Goal: Task Accomplishment & Management: Manage account settings

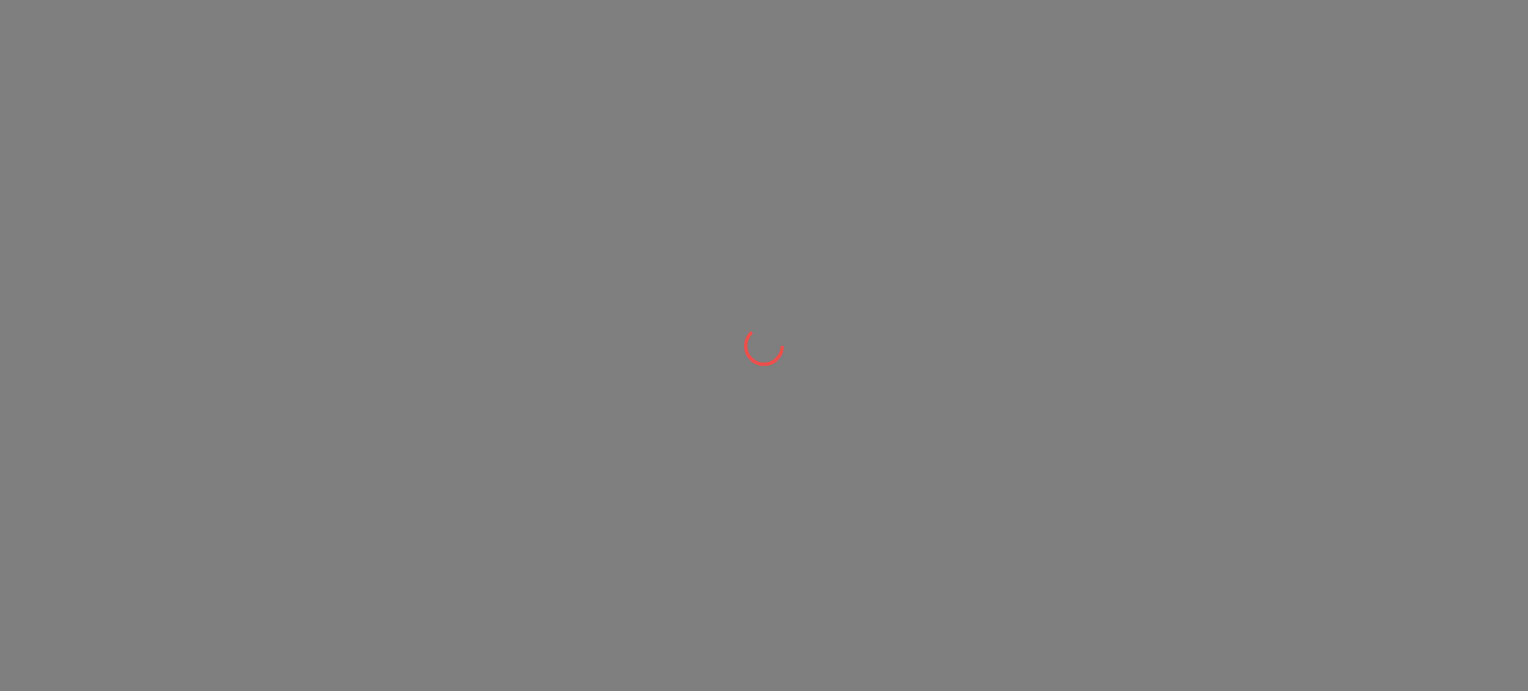
click at [292, 0] on html at bounding box center [764, 0] width 1528 height 0
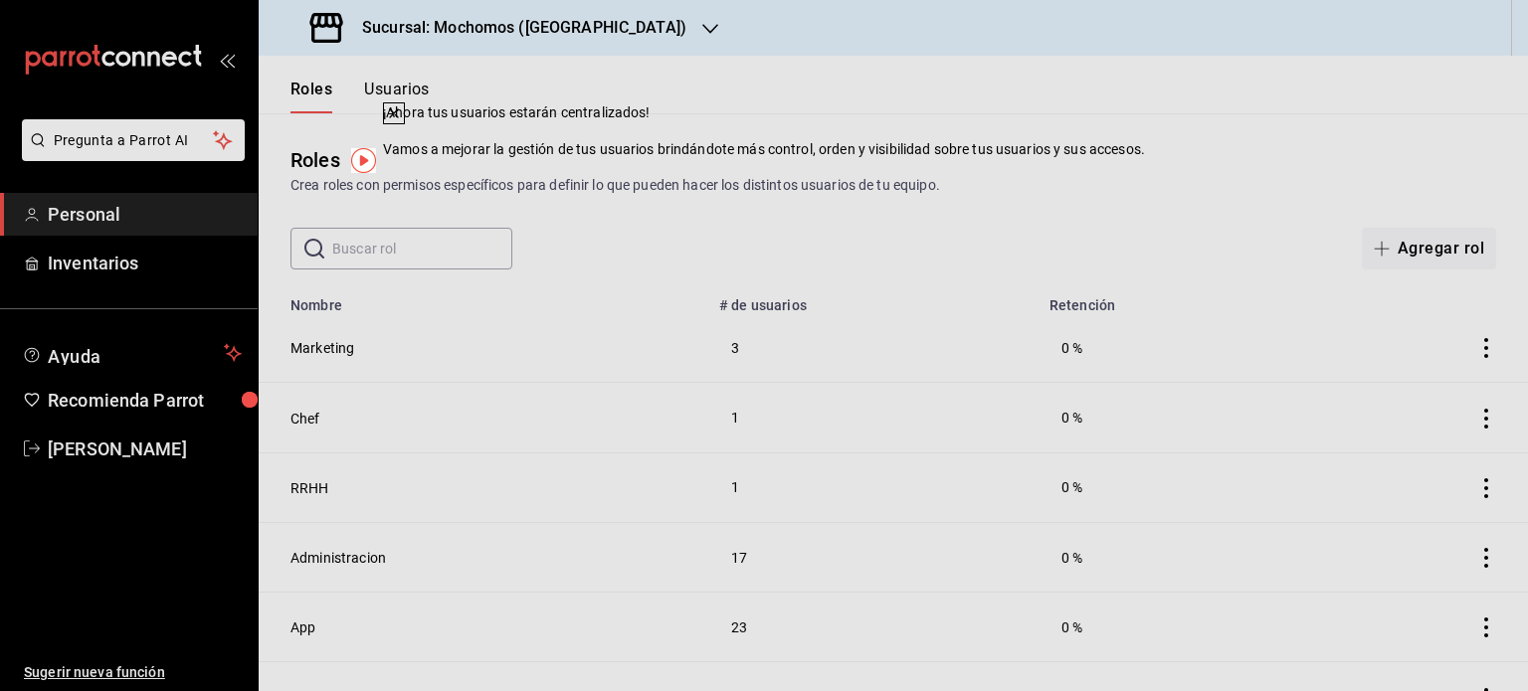
click at [419, 76] on div "Roles Usuarios" at bounding box center [344, 85] width 171 height 58
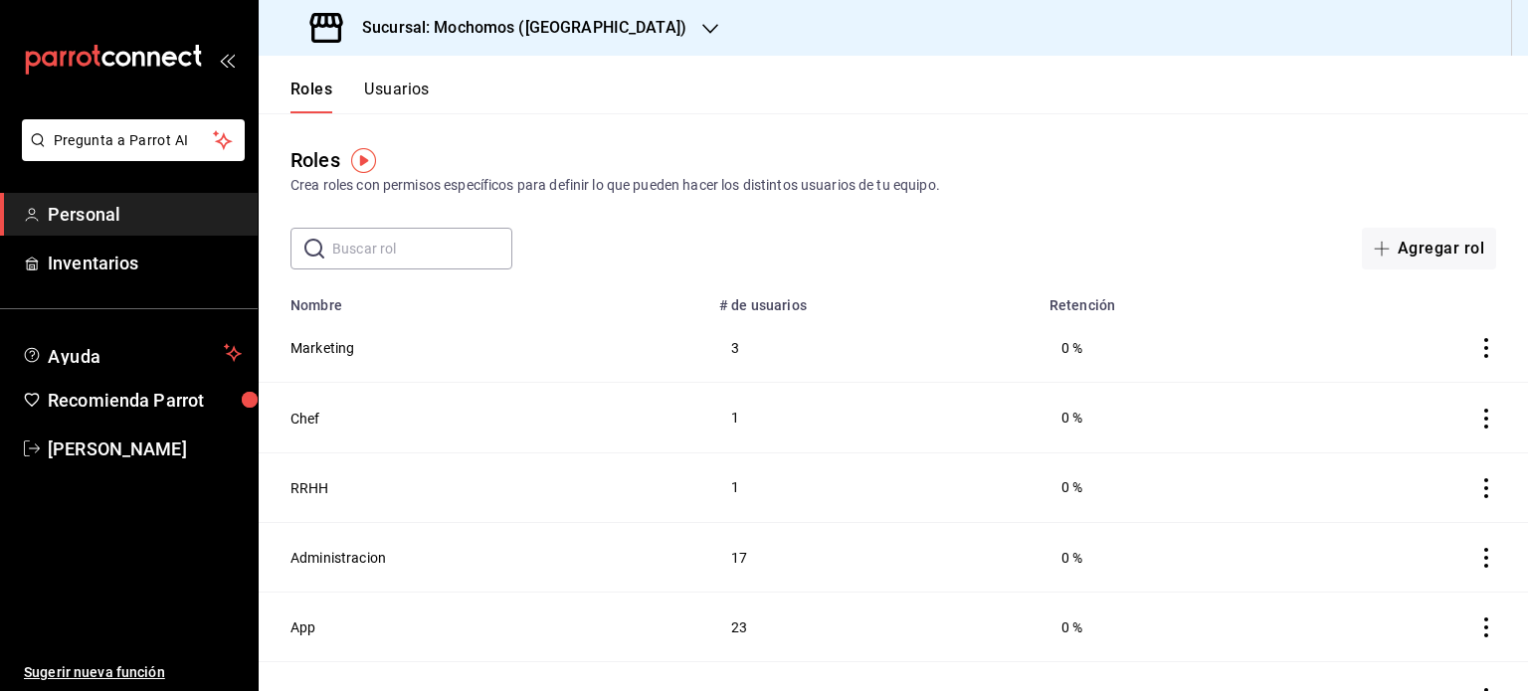
click at [410, 97] on button "Usuarios" at bounding box center [397, 97] width 66 height 34
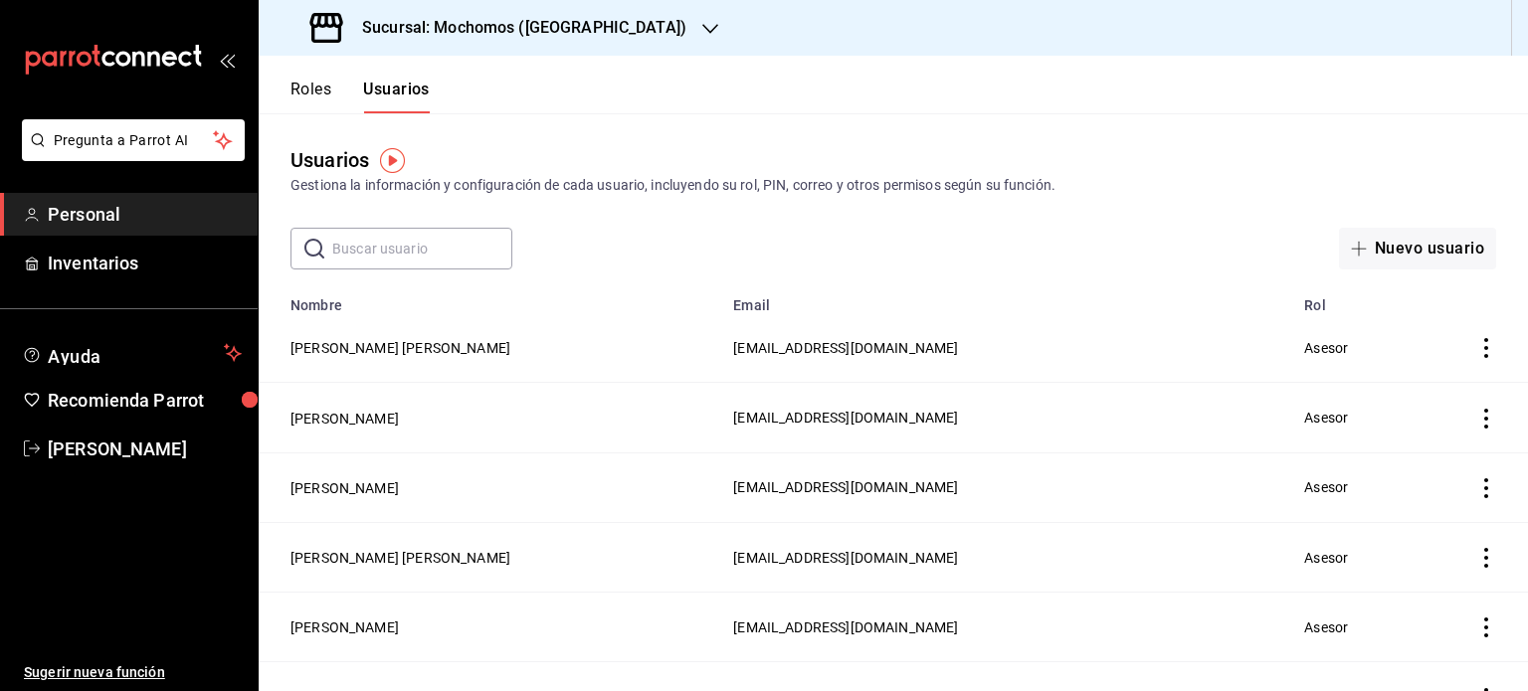
click at [405, 244] on input "text" at bounding box center [422, 249] width 180 height 40
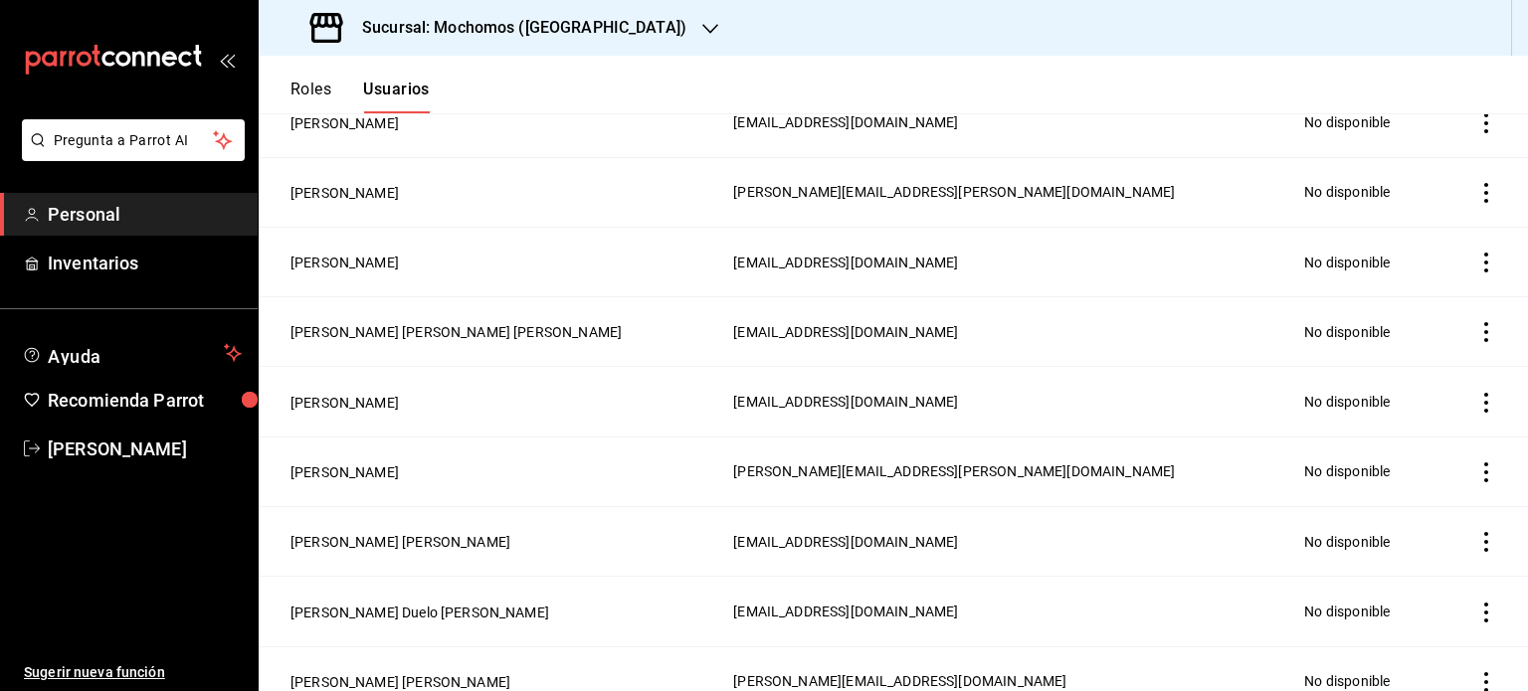
scroll to position [304, 0]
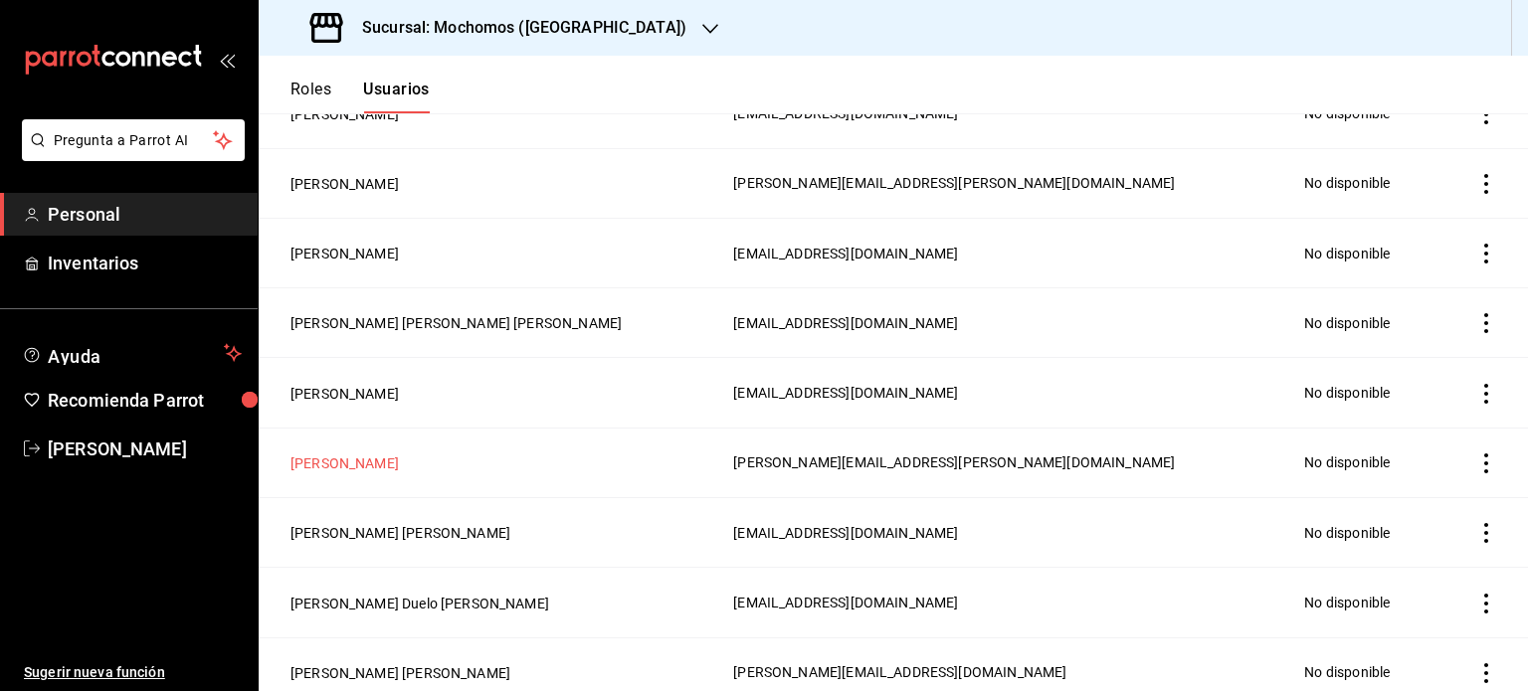
type input "[PERSON_NAME]"
click at [396, 467] on button "[PERSON_NAME]" at bounding box center [345, 464] width 108 height 20
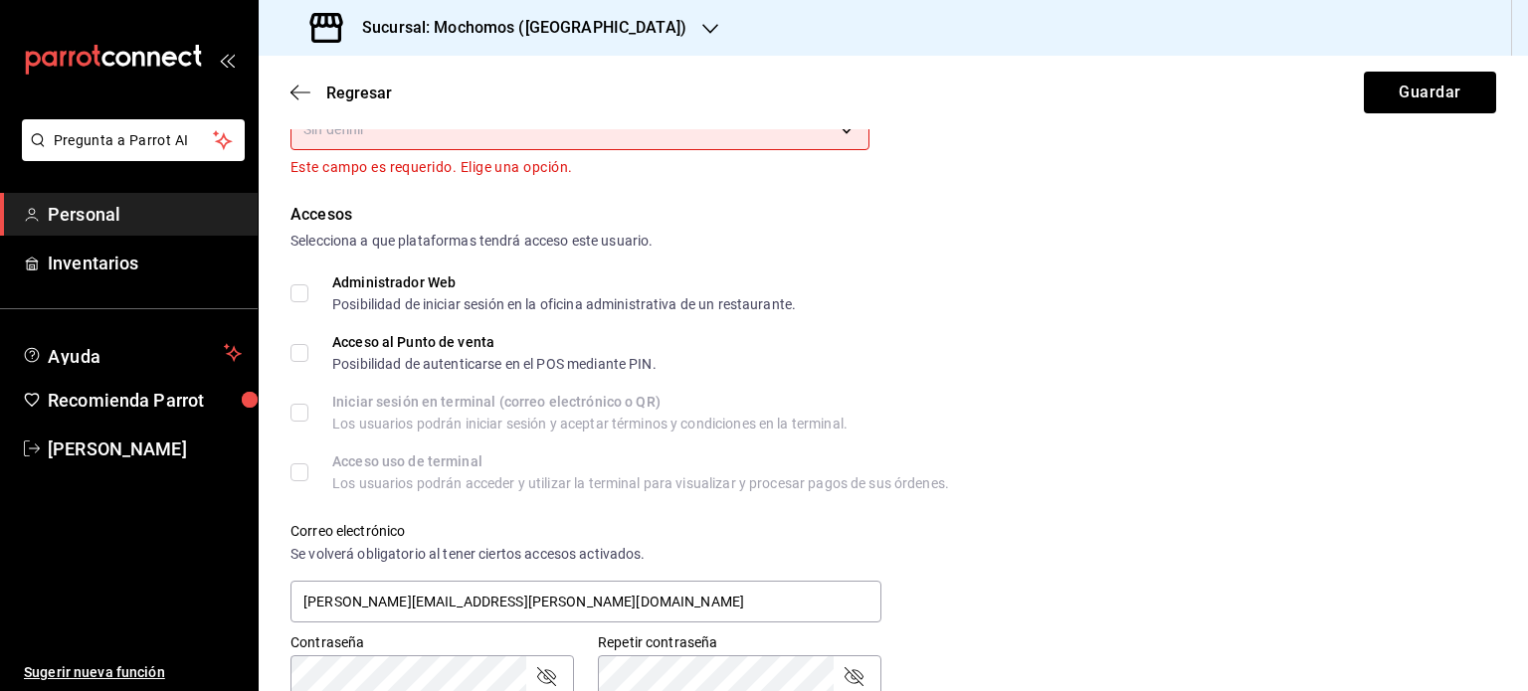
scroll to position [237, 0]
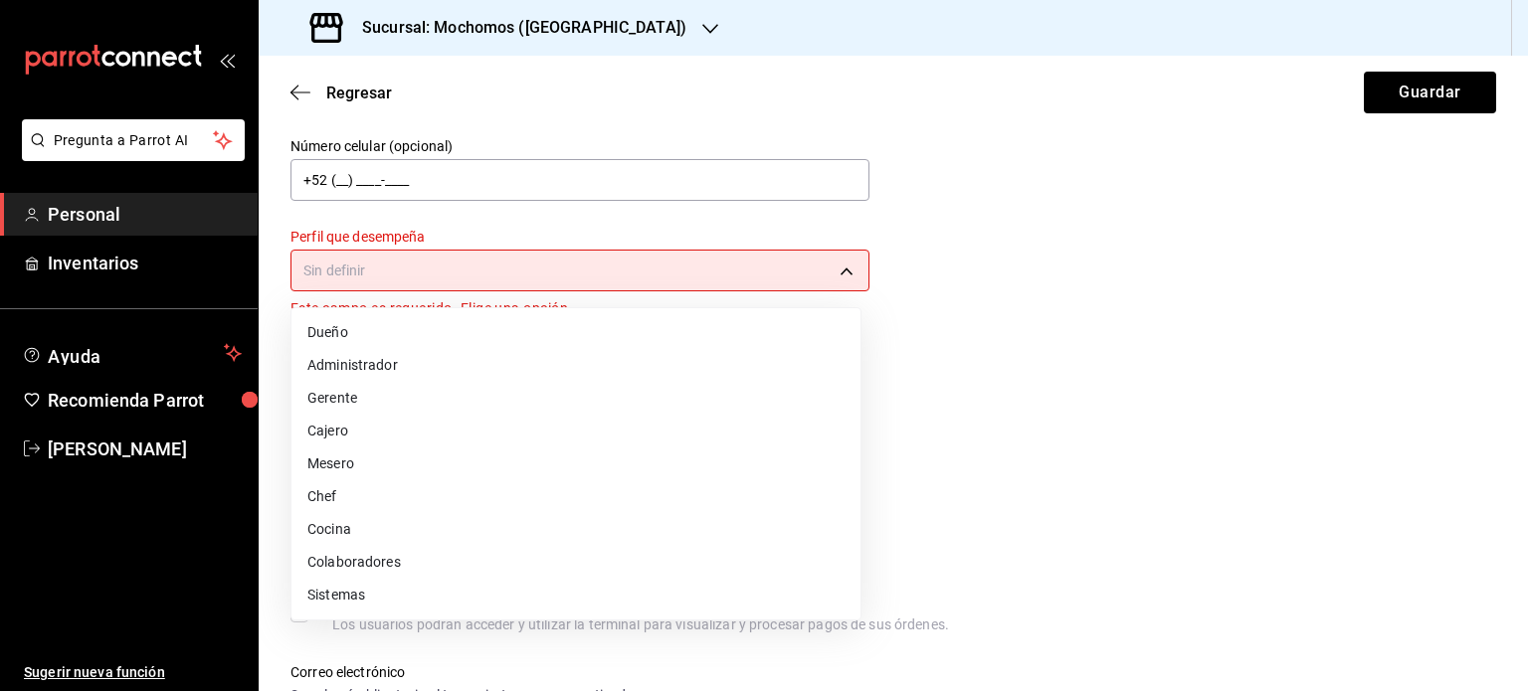
click at [395, 275] on body "Pregunta a Parrot AI Personal Inventarios Ayuda Recomienda Parrot [PERSON_NAME]…" at bounding box center [764, 345] width 1528 height 691
click at [371, 549] on li "Colaboradores" at bounding box center [576, 562] width 569 height 33
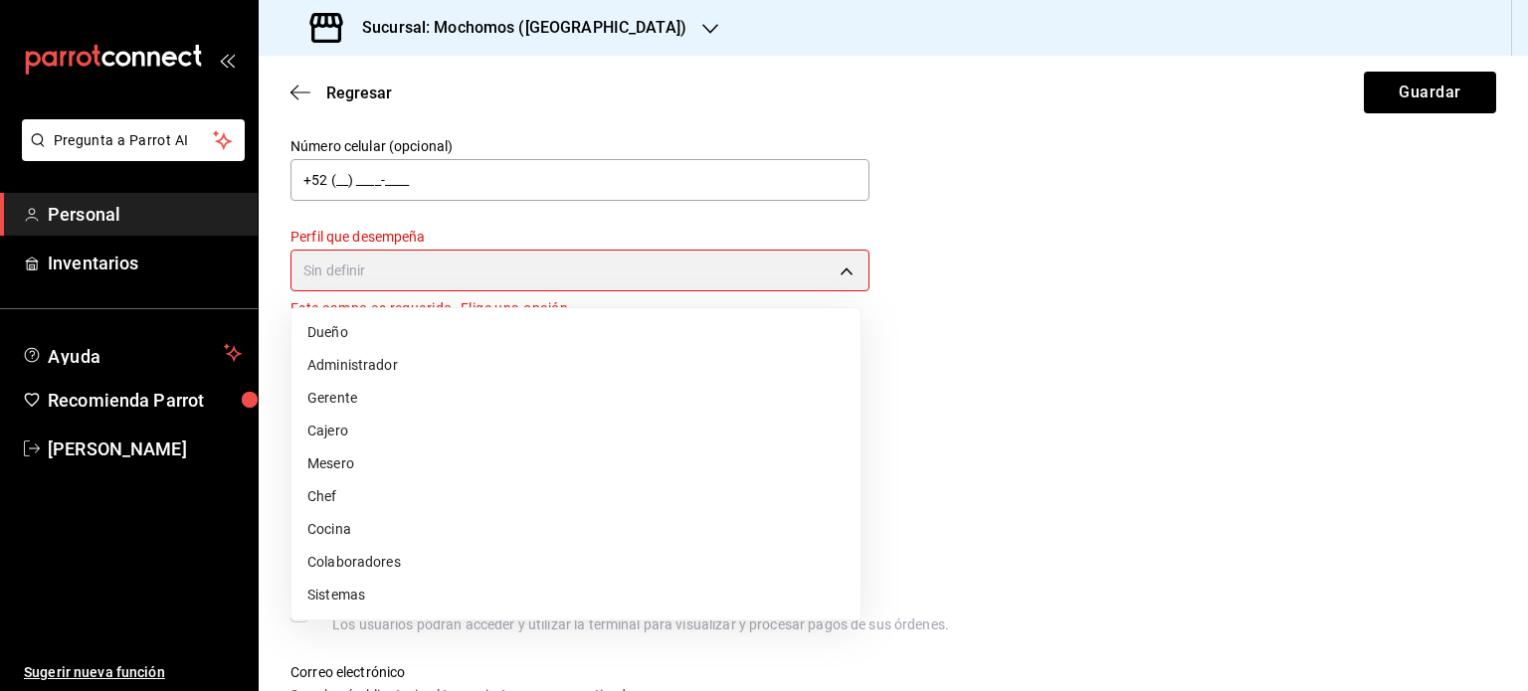
type input "STAFF"
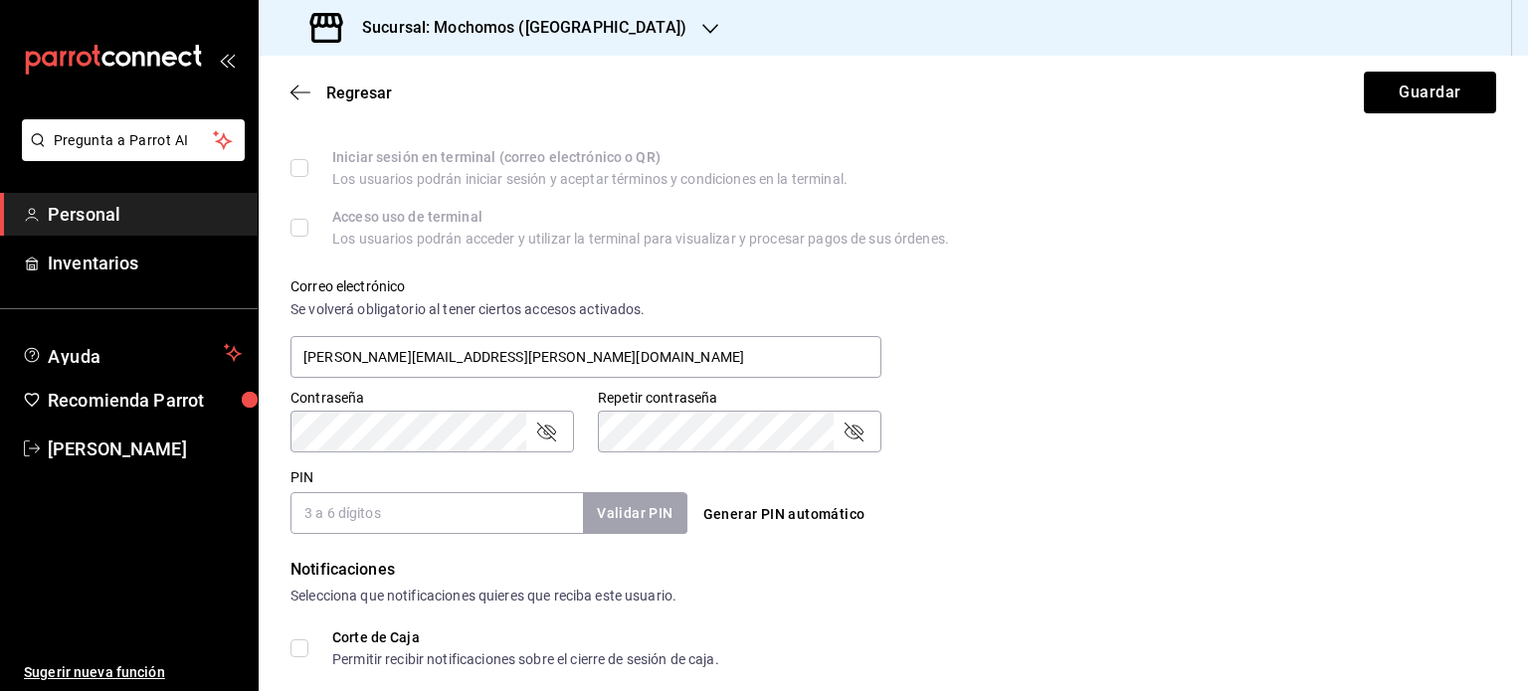
scroll to position [839, 0]
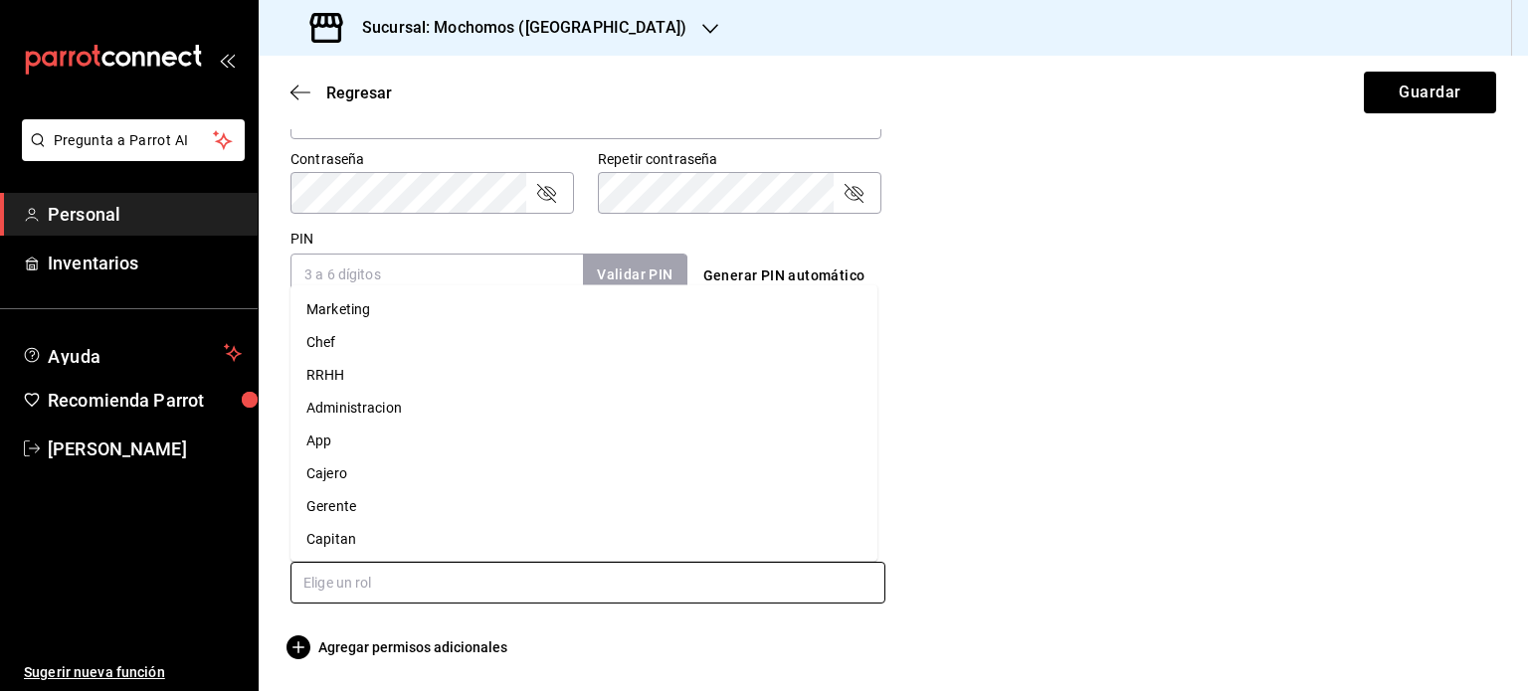
click at [489, 584] on input "text" at bounding box center [588, 583] width 595 height 42
click at [472, 509] on li "Gerente" at bounding box center [584, 506] width 587 height 33
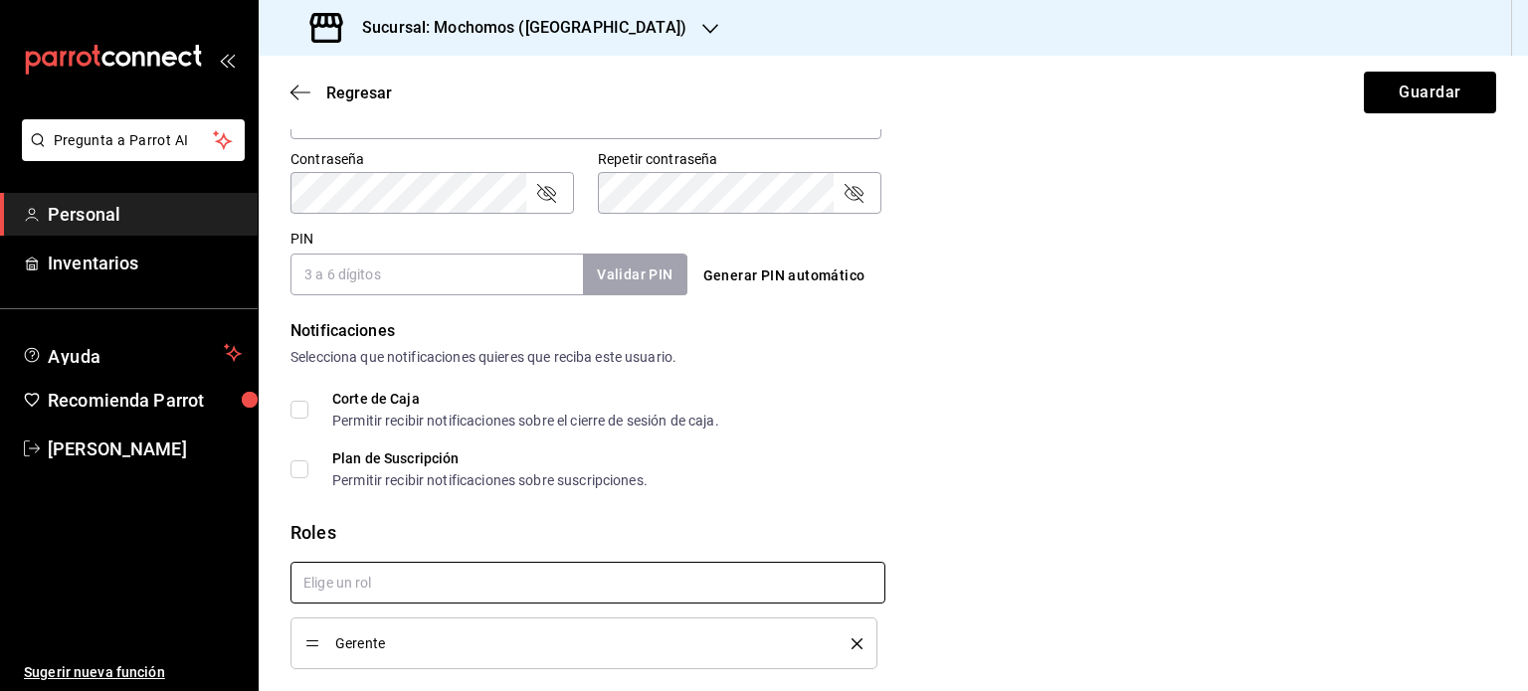
checkbox input "true"
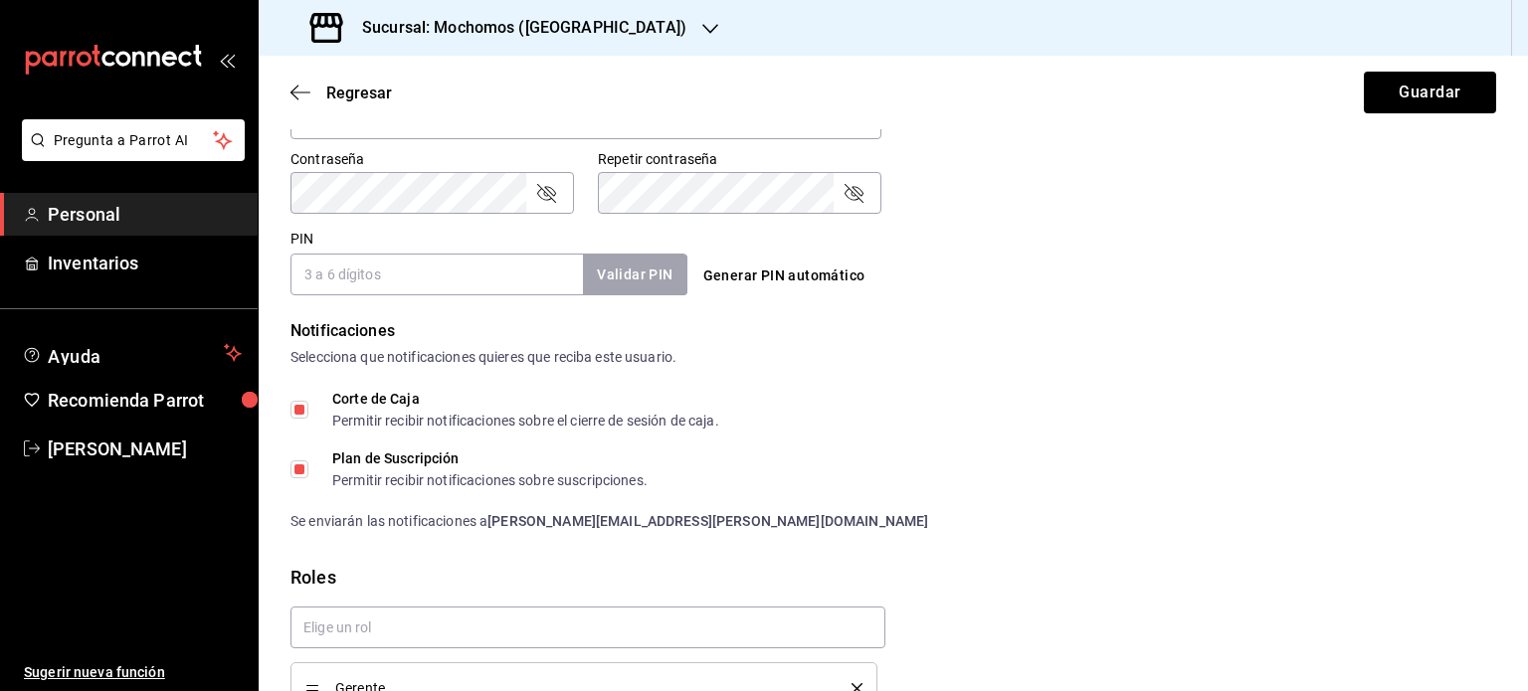
click at [509, 283] on input "PIN" at bounding box center [437, 275] width 292 height 42
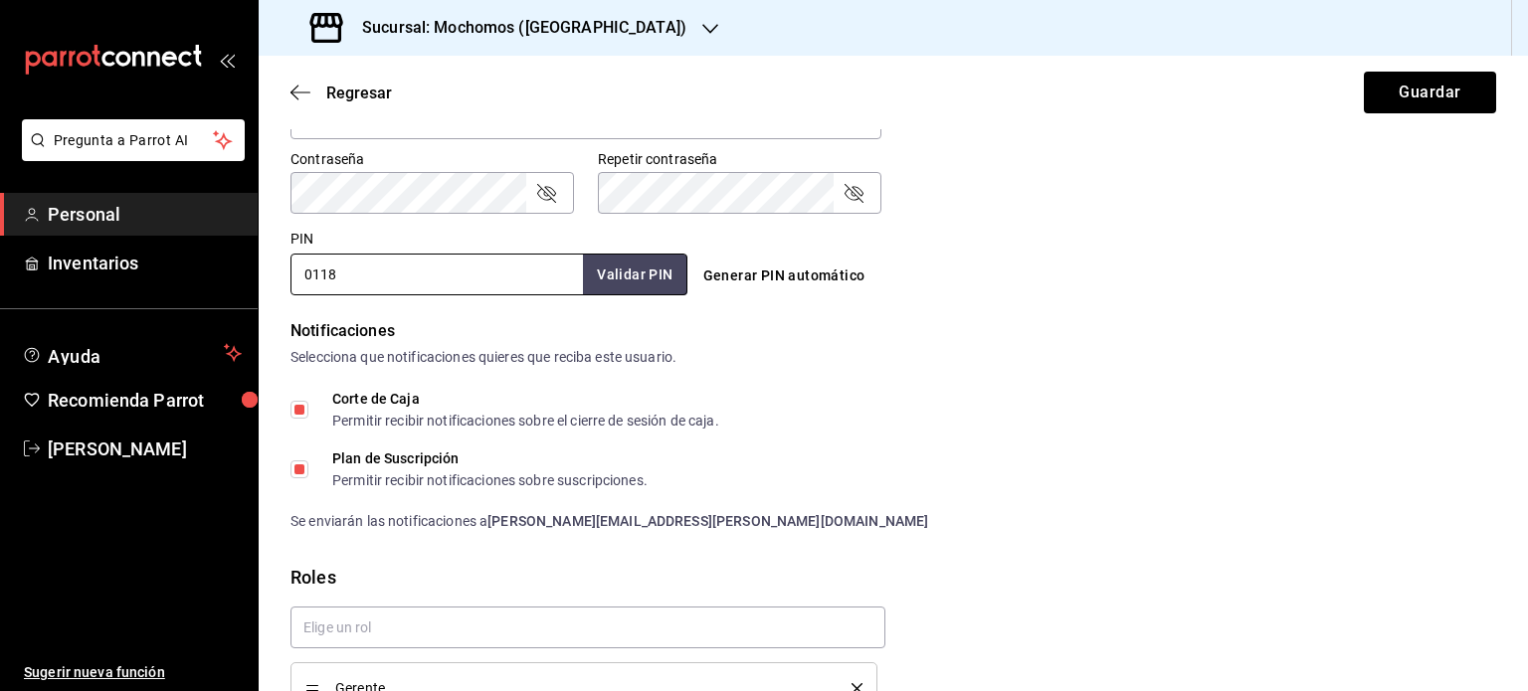
type input "0118"
click at [642, 268] on button "Validar PIN" at bounding box center [633, 275] width 105 height 43
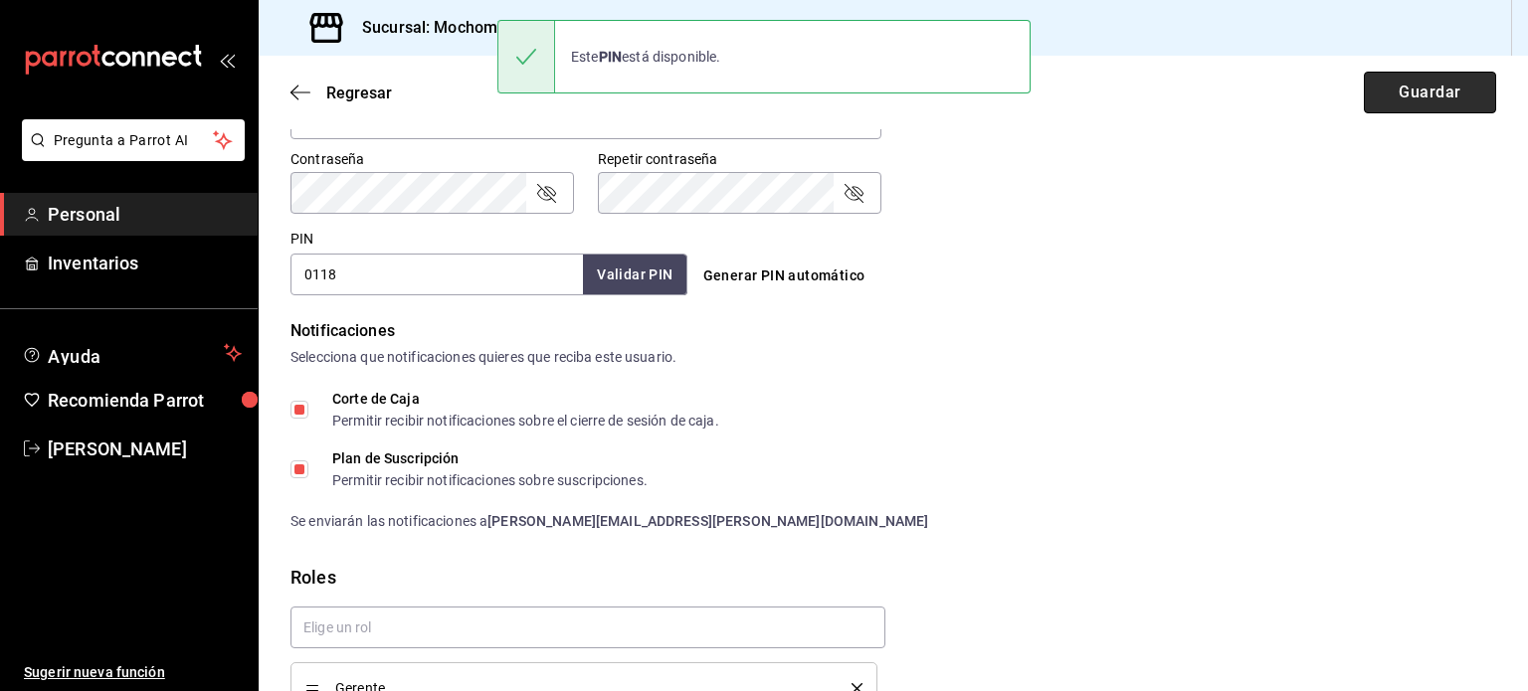
click at [1419, 87] on button "Guardar" at bounding box center [1430, 93] width 132 height 42
